Goal: Information Seeking & Learning: Learn about a topic

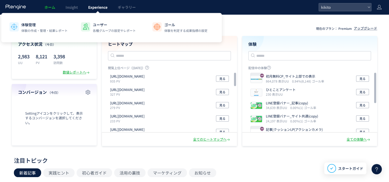
click at [93, 9] on span "Experience" at bounding box center [97, 7] width 19 height 5
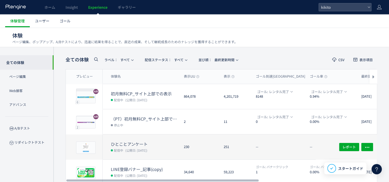
click at [138, 145] on dt "ひとことアンケート" at bounding box center [145, 144] width 69 height 6
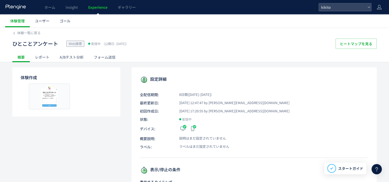
click at [39, 59] on div "レポート" at bounding box center [42, 57] width 25 height 10
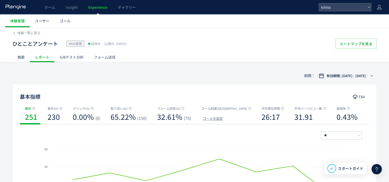
click at [71, 57] on div "A/Bテスト分析" at bounding box center [71, 57] width 34 height 10
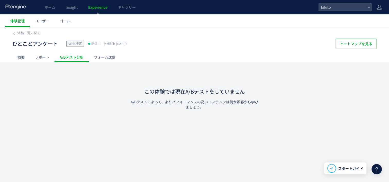
click at [105, 58] on div "フォーム送信" at bounding box center [105, 57] width 32 height 10
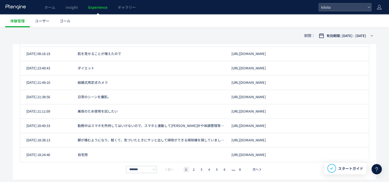
scroll to position [106, 0]
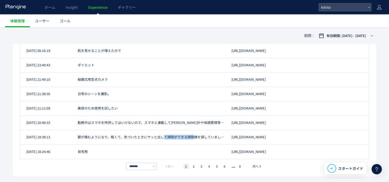
drag, startPoint x: 162, startPoint y: 139, endPoint x: 194, endPoint y: 138, distance: 31.9
click at [194, 144] on div "[DATE] 18:38:13 脚が痛むようになり、軽くて、気づいたときにサッと出して掃除ができる掃除機を探していました。 [URL][DOMAIN_NAME]" at bounding box center [194, 151] width 349 height 14
drag, startPoint x: 194, startPoint y: 138, endPoint x: 193, endPoint y: 166, distance: 27.5
click at [199, 166] on li "2" at bounding box center [201, 166] width 5 height 5
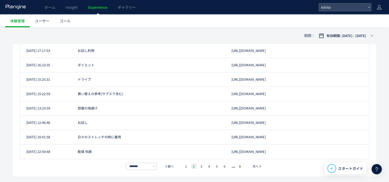
click at [192, 166] on li "2" at bounding box center [193, 166] width 5 height 5
click at [206, 166] on li "3" at bounding box center [208, 166] width 5 height 5
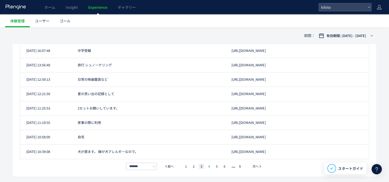
click at [214, 166] on li "4" at bounding box center [216, 166] width 5 height 5
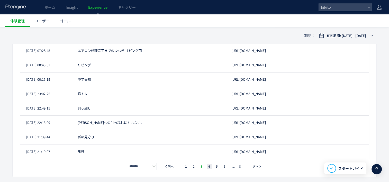
click at [206, 166] on li "3" at bounding box center [208, 166] width 5 height 5
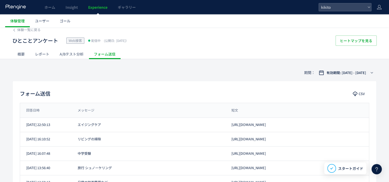
scroll to position [3, 0]
drag, startPoint x: 309, startPoint y: 155, endPoint x: 323, endPoint y: 153, distance: 14.0
click at [323, 153] on div "[URL][DOMAIN_NAME]" at bounding box center [297, 153] width 144 height 5
copy div "BR000200"
